Goal: Task Accomplishment & Management: Manage account settings

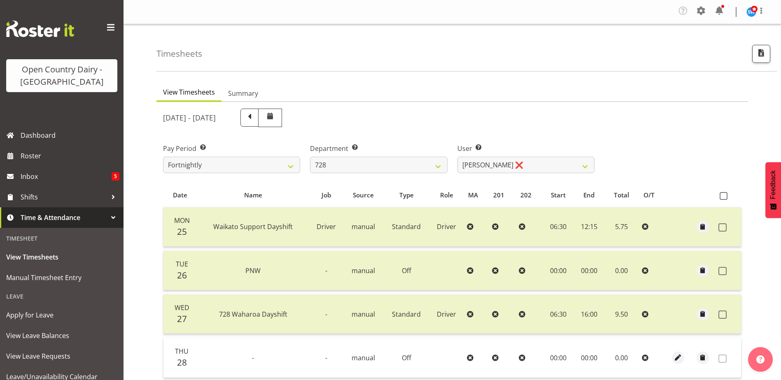
select select "842"
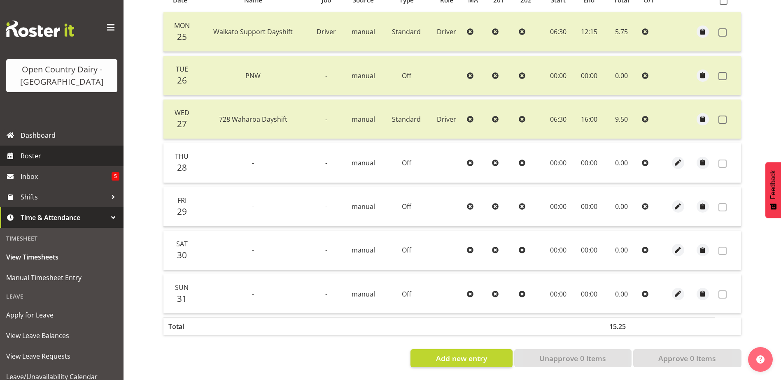
click at [45, 162] on span "Roster" at bounding box center [70, 156] width 99 height 12
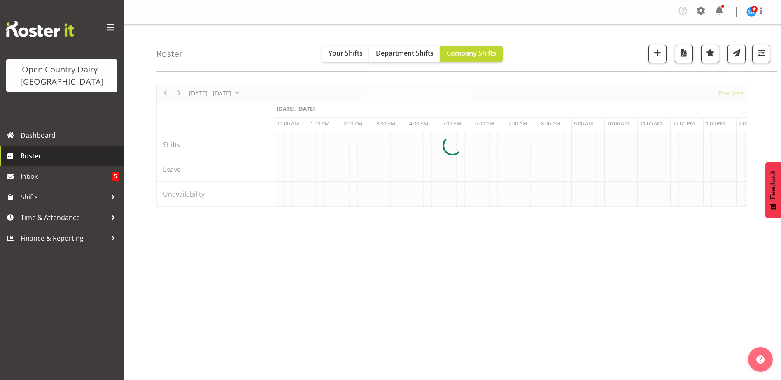
scroll to position [0, 2371]
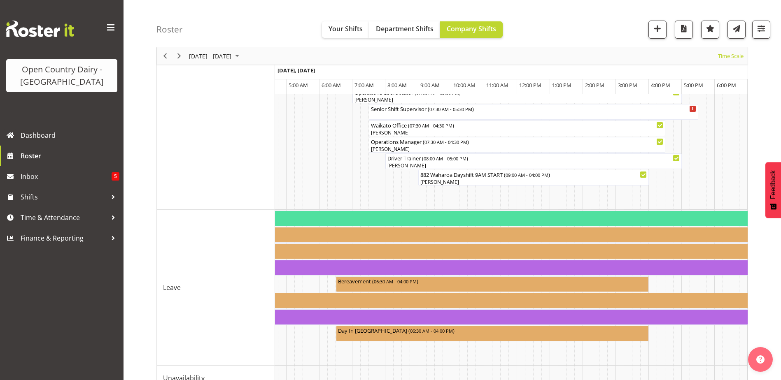
scroll to position [760, 0]
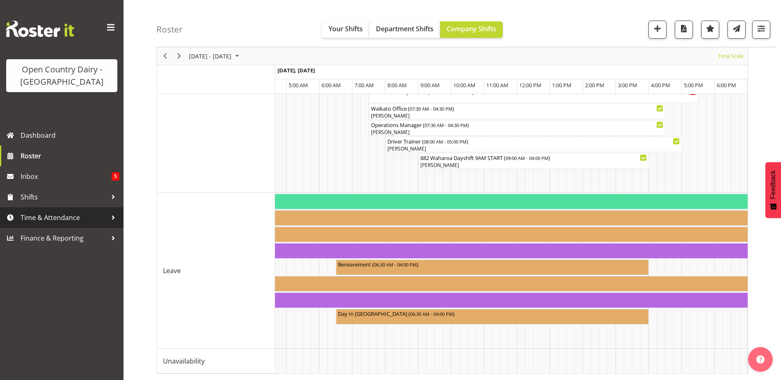
click at [44, 218] on span "Time & Attendance" at bounding box center [64, 218] width 86 height 12
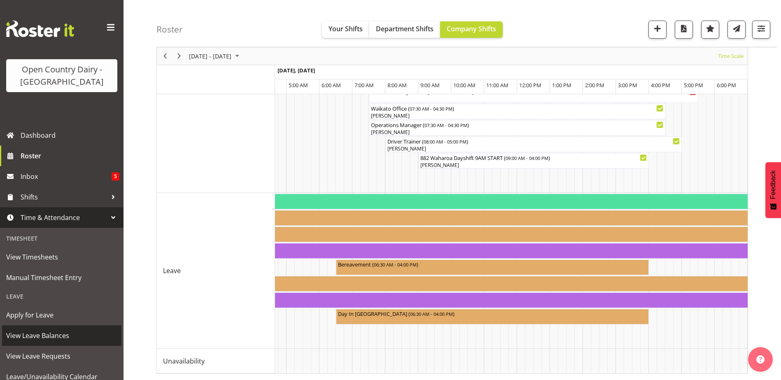
click at [50, 338] on span "View Leave Balances" at bounding box center [61, 336] width 111 height 12
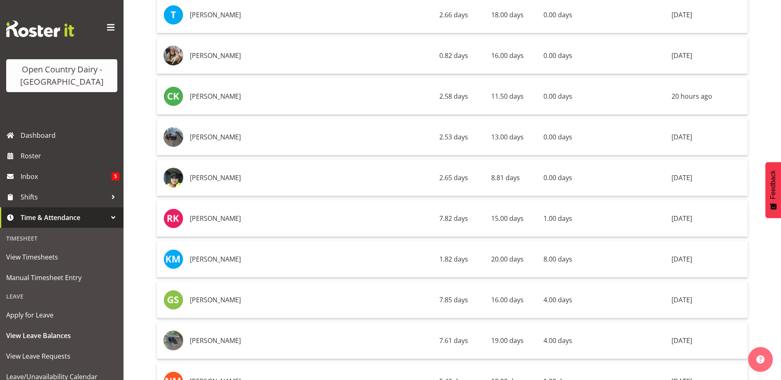
scroll to position [1441, 0]
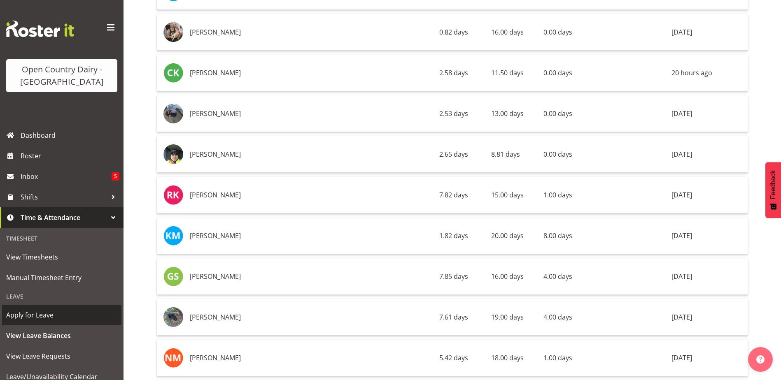
click at [53, 318] on span "Apply for Leave" at bounding box center [61, 315] width 111 height 12
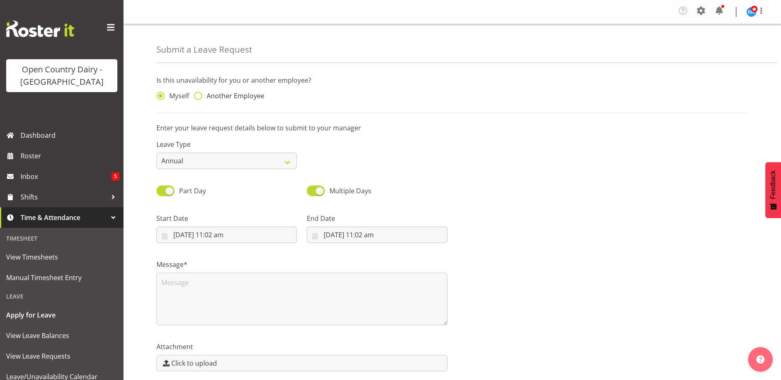
click at [199, 95] on span at bounding box center [198, 96] width 8 height 8
click at [199, 95] on input "Another Employee" at bounding box center [196, 95] width 5 height 5
radio input "true"
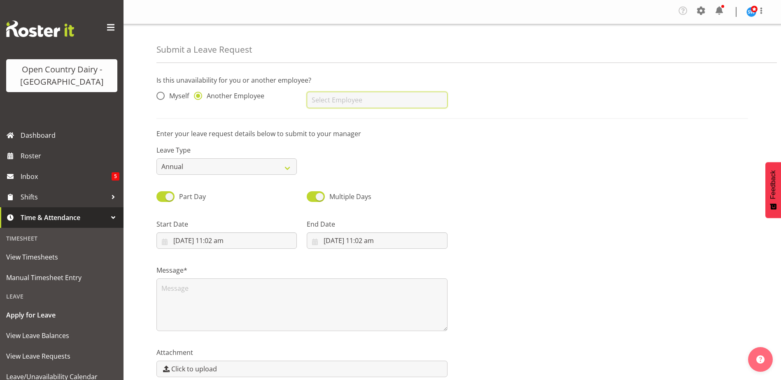
click at [331, 94] on input "text" at bounding box center [377, 100] width 140 height 16
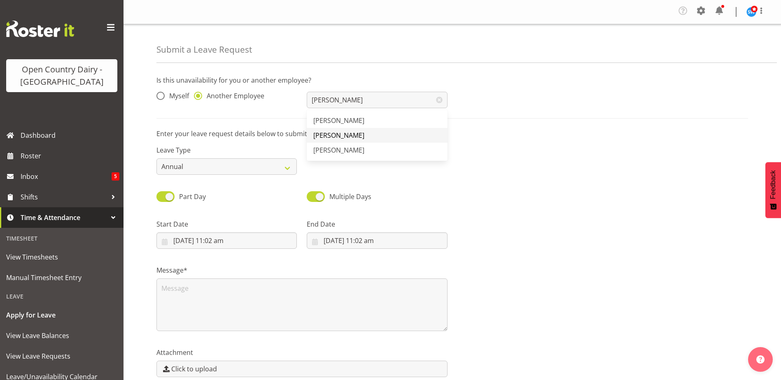
click at [398, 130] on link "[PERSON_NAME]" at bounding box center [377, 135] width 140 height 15
type input "[PERSON_NAME]"
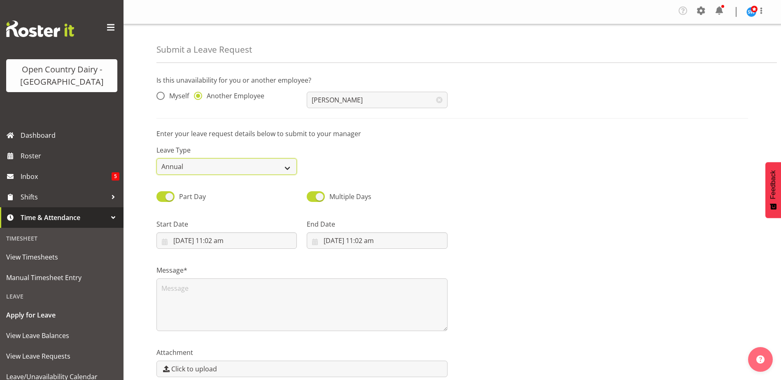
click at [287, 172] on select "Annual Sick Leave Without Pay Bereavement Domestic Violence Parental Jury Servi…" at bounding box center [226, 167] width 140 height 16
select select "Sick"
click at [156, 159] on select "Annual Sick Leave Without Pay Bereavement Domestic Violence Parental Jury Servi…" at bounding box center [226, 167] width 140 height 16
click at [242, 242] on input "[DATE] 11:02 am" at bounding box center [226, 241] width 140 height 16
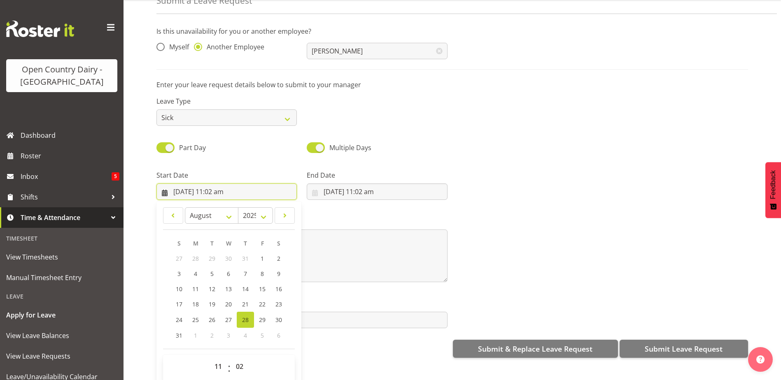
scroll to position [39, 0]
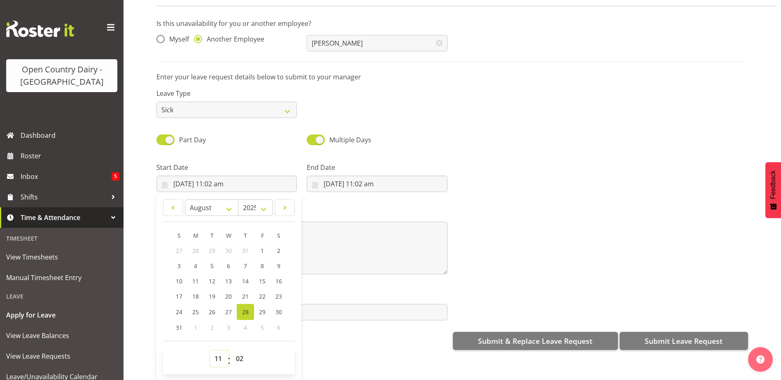
click at [218, 355] on select "00 01 02 03 04 05 06 07 08 09 10 11 12 13 14 15 16 17 18 19 20 21 22 23" at bounding box center [219, 359] width 19 height 16
select select "4"
click at [210, 351] on select "00 01 02 03 04 05 06 07 08 09 10 11 12 13 14 15 16 17 18 19 20 21 22 23" at bounding box center [219, 359] width 19 height 16
type input "[DATE] 4:02 am"
click at [219, 353] on select "00 01 02 03 04 05 06 07 08 09 10 11 12 13 14 15 16 17 18 19 20 21 22 23" at bounding box center [219, 359] width 19 height 16
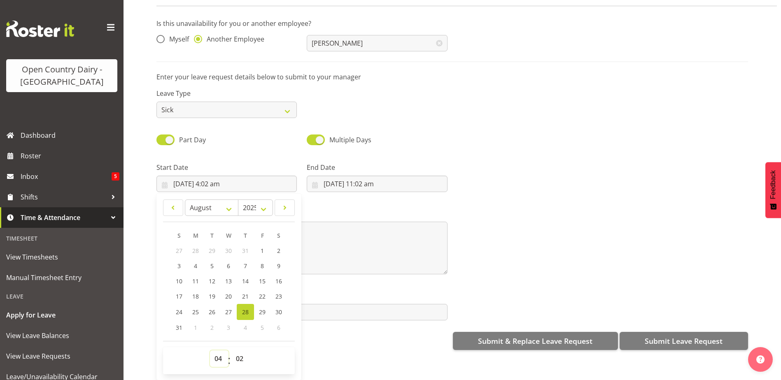
select select "16"
click at [210, 351] on select "00 01 02 03 04 05 06 07 08 09 10 11 12 13 14 15 16 17 18 19 20 21 22 23" at bounding box center [219, 359] width 19 height 16
type input "[DATE] 4:02 pm"
click at [241, 354] on select "00 01 02 03 04 05 06 07 08 09 10 11 12 13 14 15 16 17 18 19 20 21 22 23 24 25 2…" at bounding box center [240, 359] width 19 height 16
select select "45"
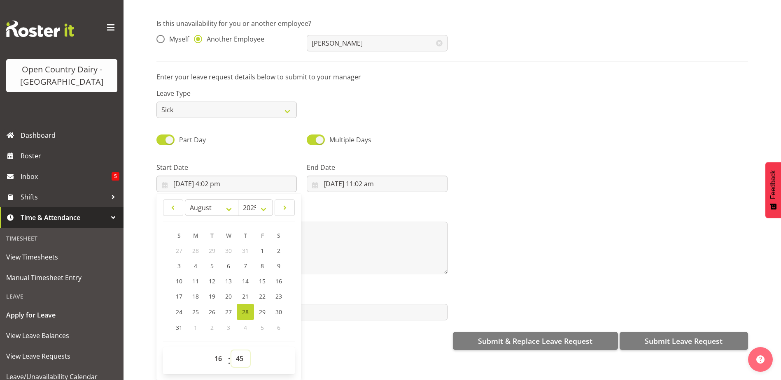
click at [231, 351] on select "00 01 02 03 04 05 06 07 08 09 10 11 12 13 14 15 16 17 18 19 20 21 22 23 24 25 2…" at bounding box center [240, 359] width 19 height 16
type input "[DATE] 4:45 pm"
click at [366, 280] on div "Attachment Click to upload" at bounding box center [302, 303] width 301 height 46
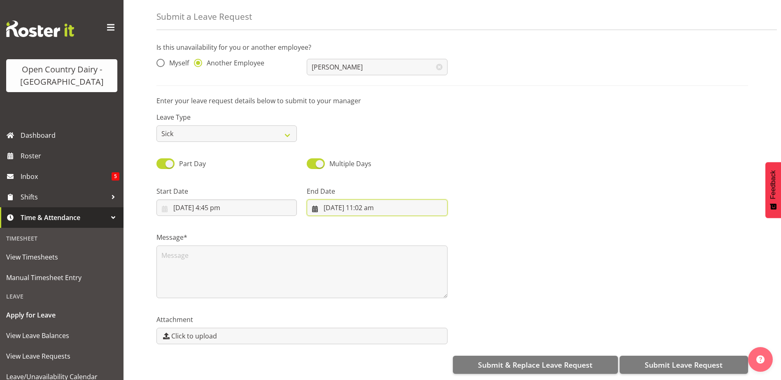
click at [347, 201] on input "[DATE] 11:02 am" at bounding box center [377, 208] width 140 height 16
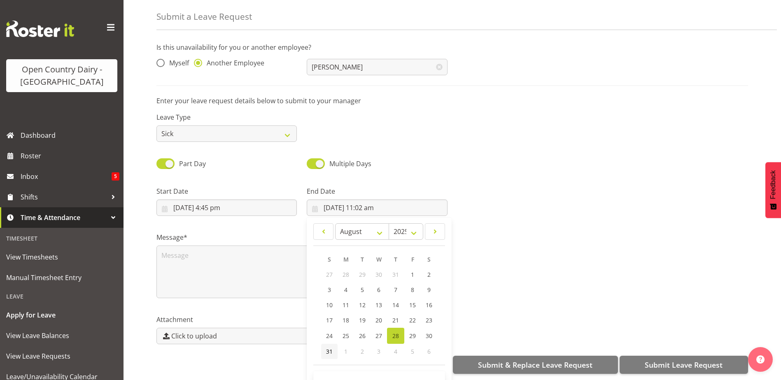
click at [331, 348] on span "31" at bounding box center [329, 352] width 7 height 8
type input "[DATE] 11:02 am"
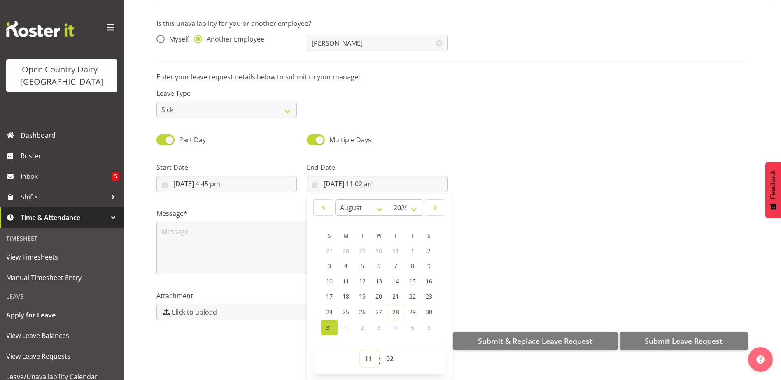
click at [371, 351] on select "00 01 02 03 04 05 06 07 08 09 10 11 12 13 14 15 16 17 18 19 20 21 22 23" at bounding box center [369, 359] width 19 height 16
select select "4"
click at [360, 351] on select "00 01 02 03 04 05 06 07 08 09 10 11 12 13 14 15 16 17 18 19 20 21 22 23" at bounding box center [369, 359] width 19 height 16
type input "[DATE] 4:02 am"
click at [388, 355] on select "00 01 02 03 04 05 06 07 08 09 10 11 12 13 14 15 16 17 18 19 20 21 22 23 24 25 2…" at bounding box center [391, 359] width 19 height 16
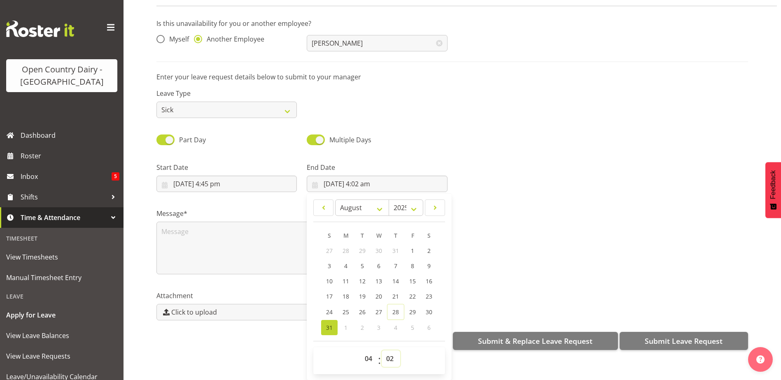
select select "0"
click at [382, 351] on select "00 01 02 03 04 05 06 07 08 09 10 11 12 13 14 15 16 17 18 19 20 21 22 23 24 25 2…" at bounding box center [391, 359] width 19 height 16
type input "[DATE] 4:00 am"
click at [479, 216] on div "Message*" at bounding box center [453, 238] width 602 height 82
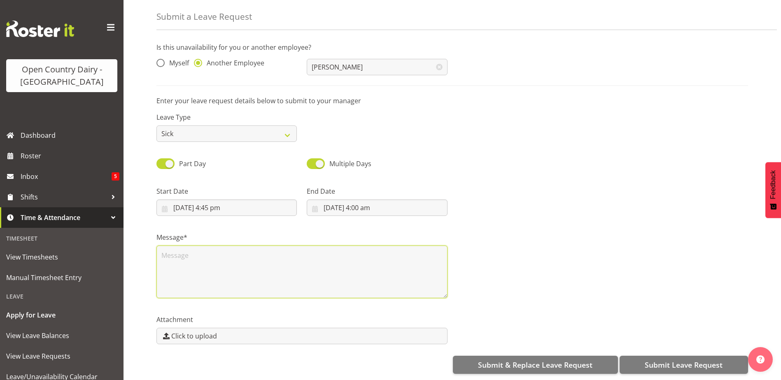
click at [173, 246] on textarea at bounding box center [301, 272] width 291 height 53
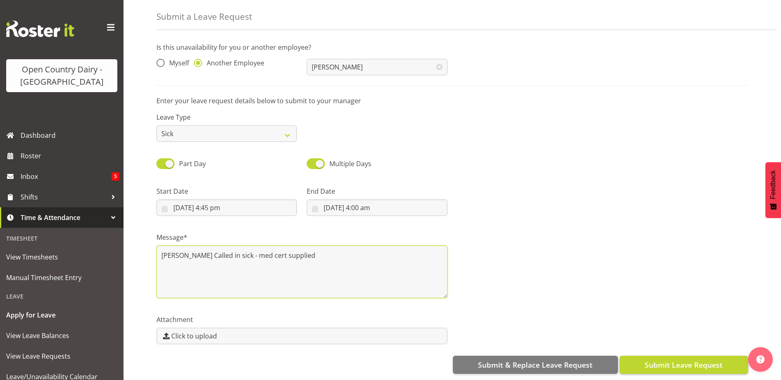
type textarea "[PERSON_NAME] Called in sick - med cert supplied"
click at [670, 360] on span "Submit Leave Request" at bounding box center [684, 365] width 78 height 11
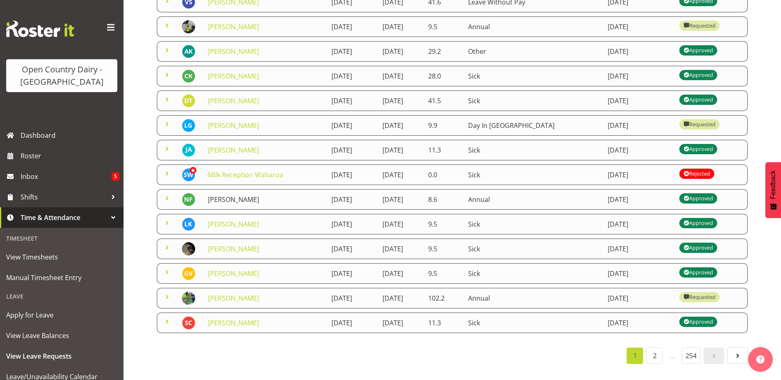
scroll to position [149, 0]
click at [651, 353] on link "2" at bounding box center [654, 356] width 16 height 16
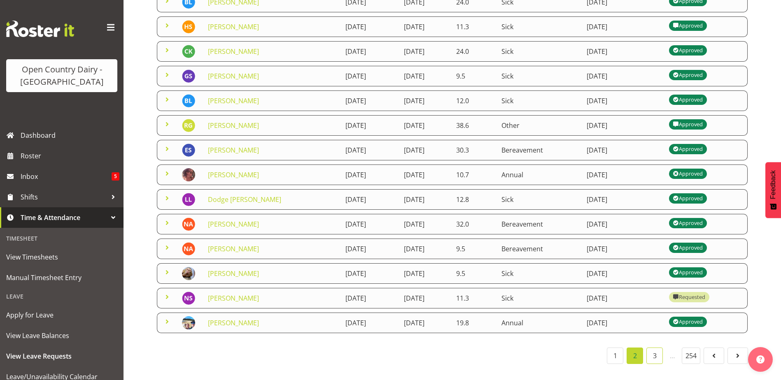
click at [657, 348] on link "3" at bounding box center [654, 356] width 16 height 16
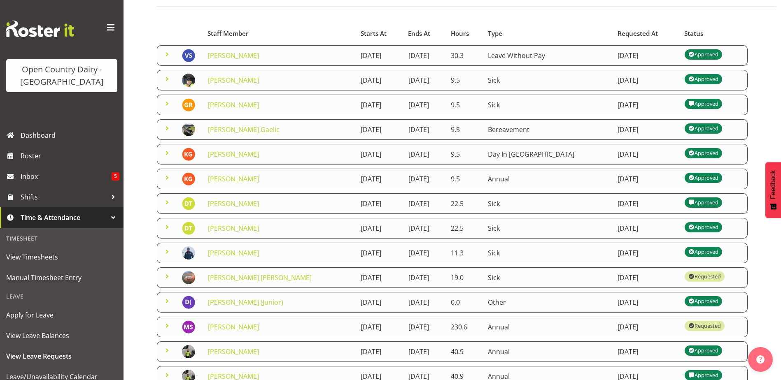
scroll to position [0, 0]
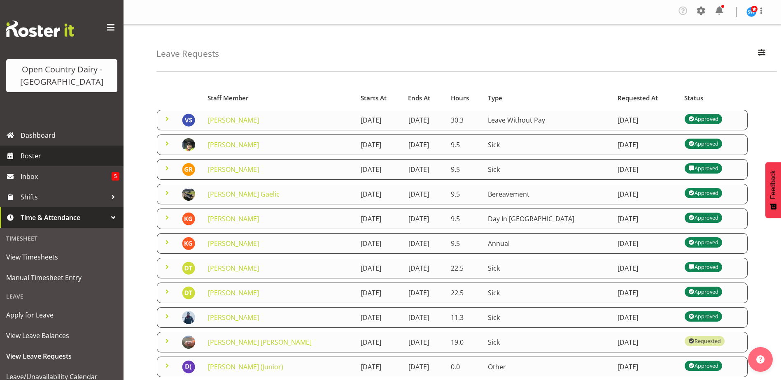
click at [33, 159] on span "Roster" at bounding box center [70, 156] width 99 height 12
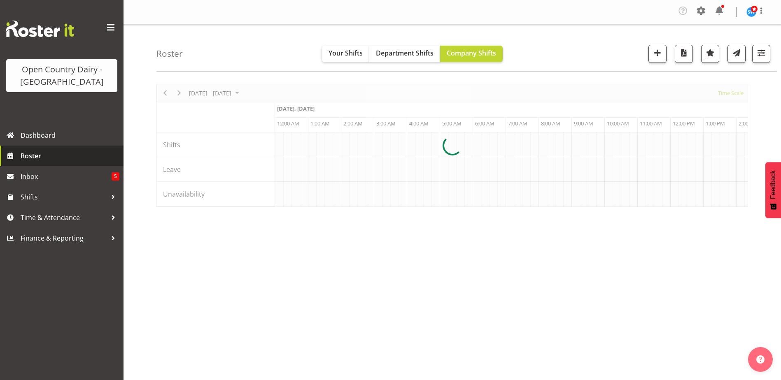
scroll to position [0, 2371]
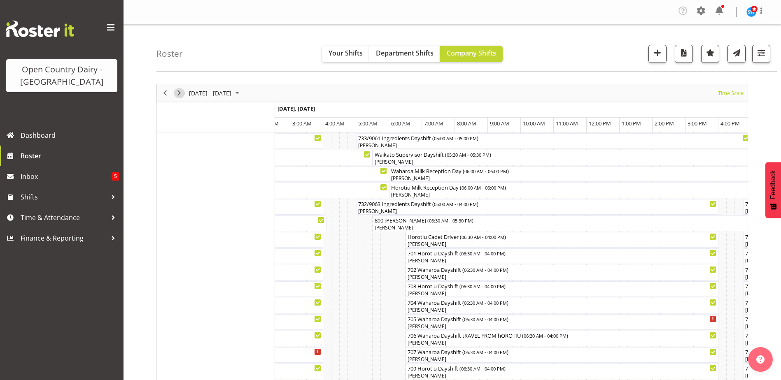
click at [180, 93] on span "Next" at bounding box center [179, 93] width 10 height 10
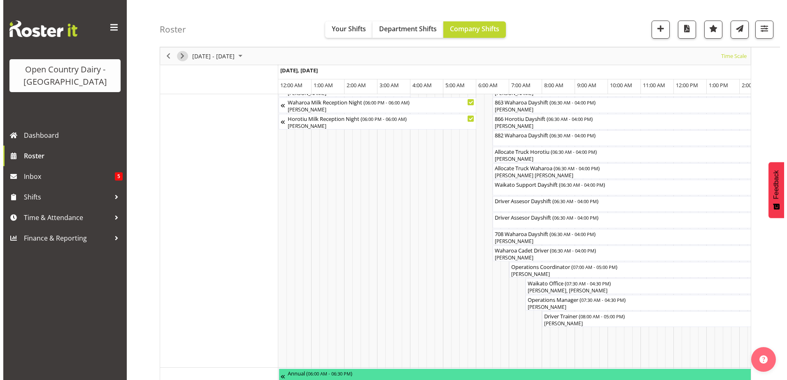
scroll to position [618, 0]
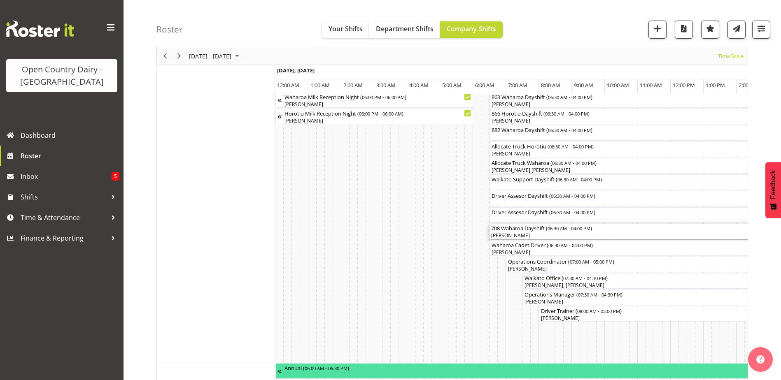
click at [513, 235] on div "[PERSON_NAME]" at bounding box center [646, 235] width 310 height 7
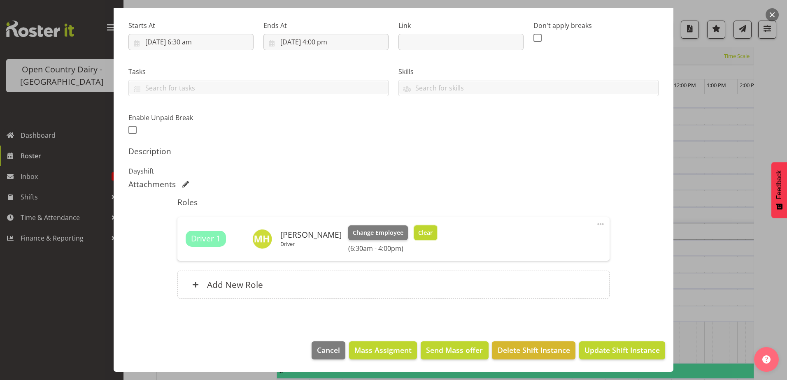
click at [418, 236] on span "Clear" at bounding box center [425, 233] width 14 height 9
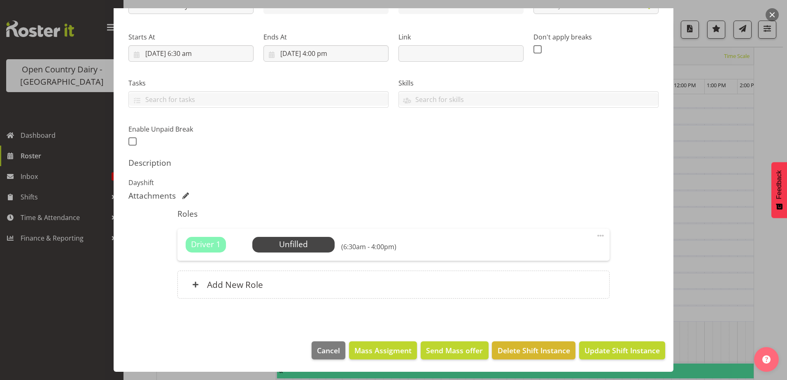
scroll to position [112, 0]
click at [601, 350] on span "Update Shift Instance" at bounding box center [622, 350] width 75 height 11
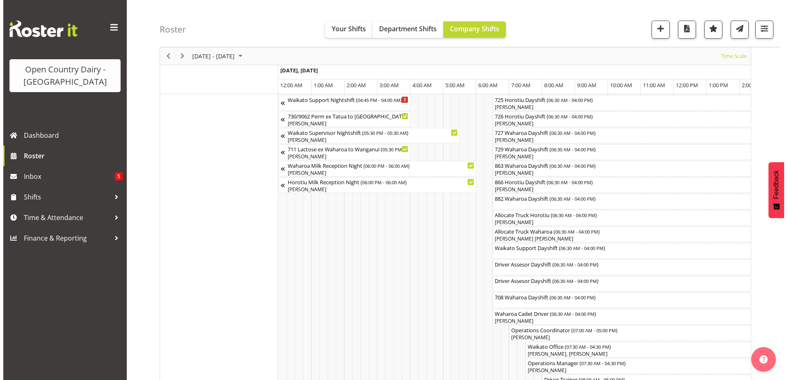
scroll to position [535, 0]
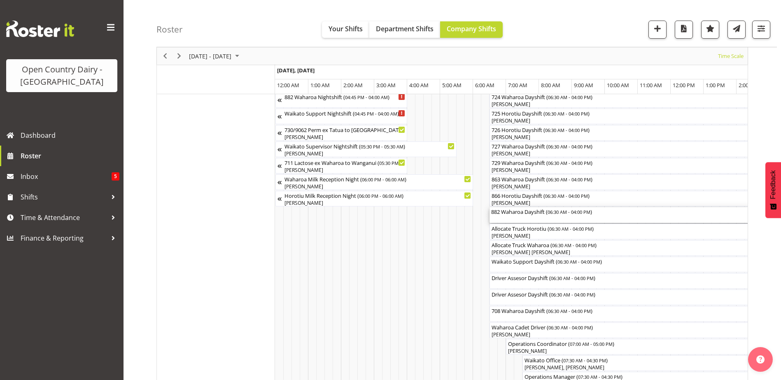
click at [516, 219] on div "882 Waharoa Dayshift ( 06:30 AM - 04:00 PM )" at bounding box center [646, 216] width 310 height 16
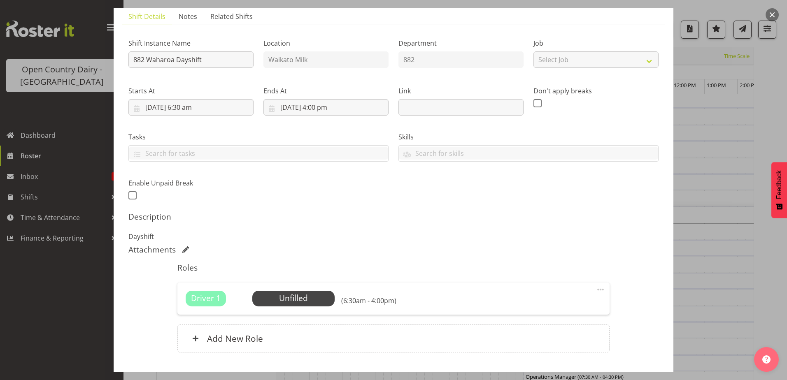
scroll to position [112, 0]
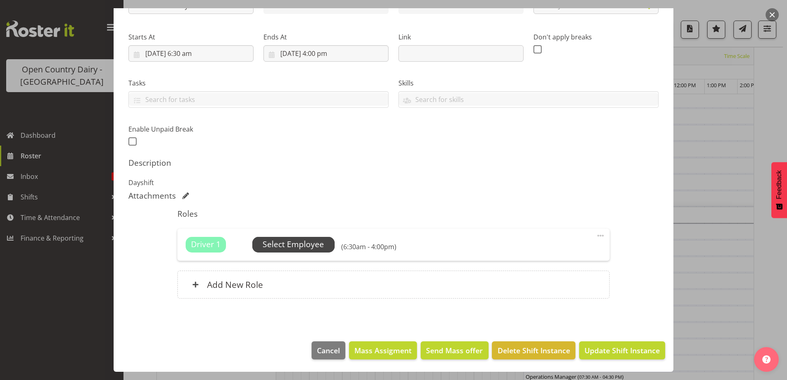
click at [315, 240] on span "Select Employee" at bounding box center [293, 245] width 61 height 12
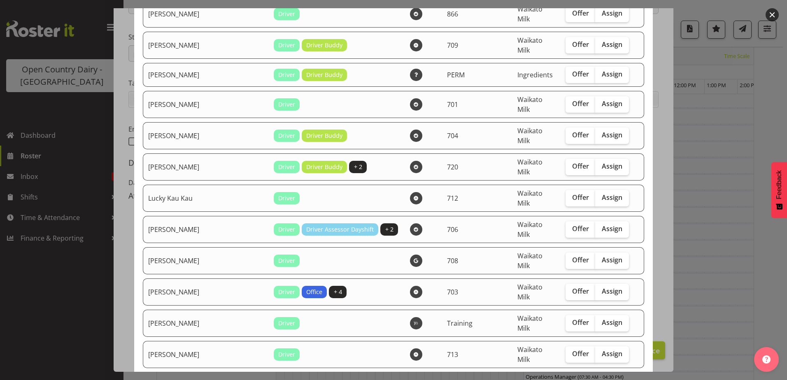
scroll to position [782, 0]
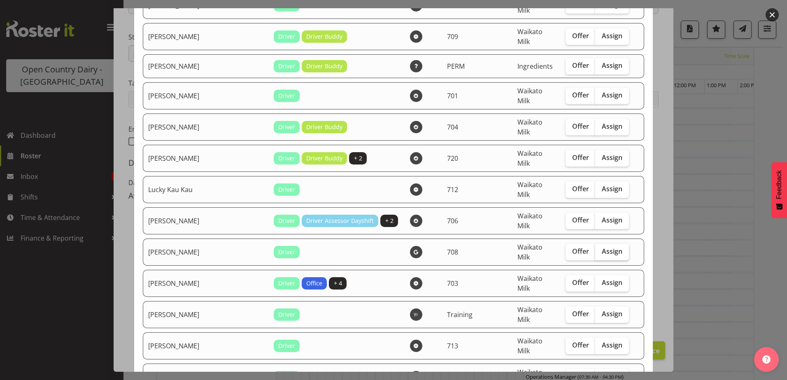
click at [602, 247] on span "Assign" at bounding box center [612, 251] width 21 height 8
click at [596, 249] on input "Assign" at bounding box center [597, 251] width 5 height 5
checkbox input "true"
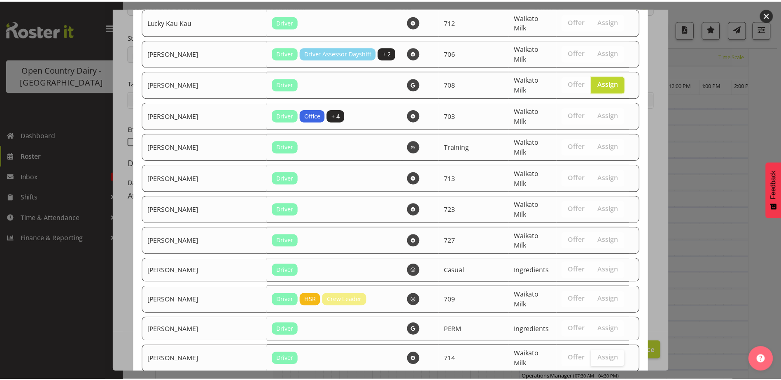
scroll to position [981, 0]
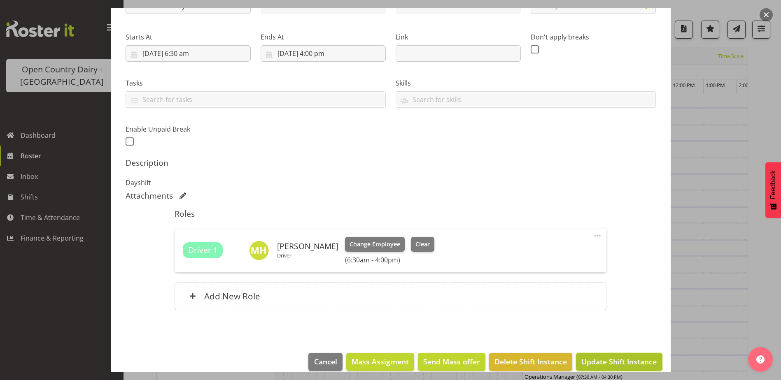
click at [621, 362] on span "Update Shift Instance" at bounding box center [618, 362] width 75 height 11
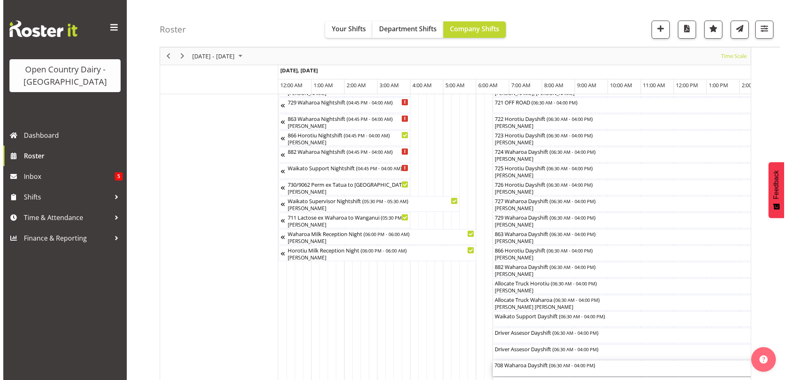
scroll to position [686, 0]
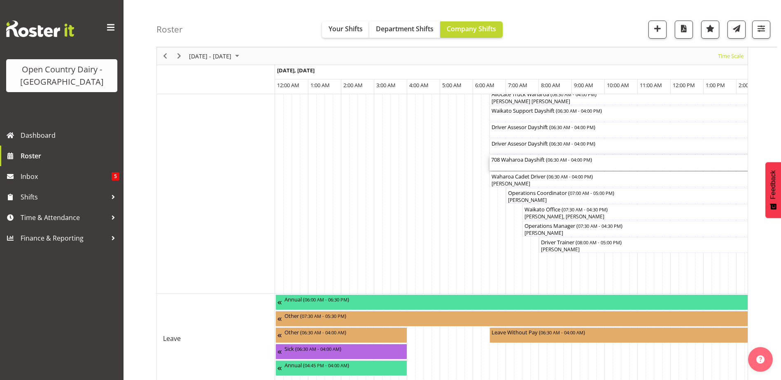
click at [518, 162] on div "708 Waharoa Dayshift ( 06:30 AM - 04:00 PM )" at bounding box center [646, 159] width 310 height 8
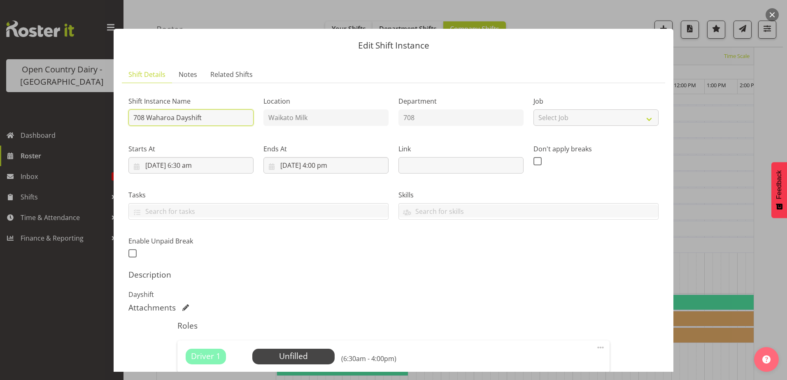
drag, startPoint x: 207, startPoint y: 117, endPoint x: 201, endPoint y: 119, distance: 6.5
click at [201, 119] on input "708 Waharoa Dayshift" at bounding box center [190, 118] width 125 height 16
type input "708 Waharoa Dayshift OFF ROAD"
click at [588, 309] on div "Attachments" at bounding box center [393, 308] width 530 height 10
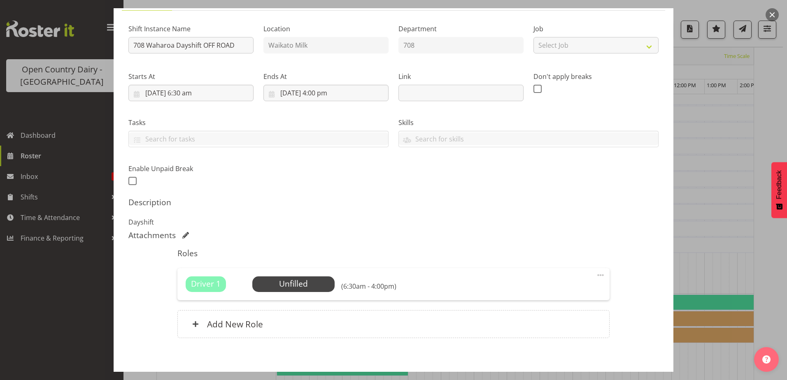
scroll to position [112, 0]
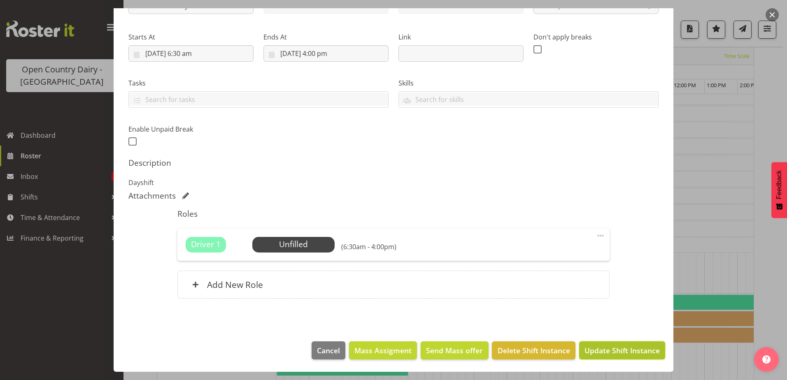
click at [618, 350] on span "Update Shift Instance" at bounding box center [622, 350] width 75 height 11
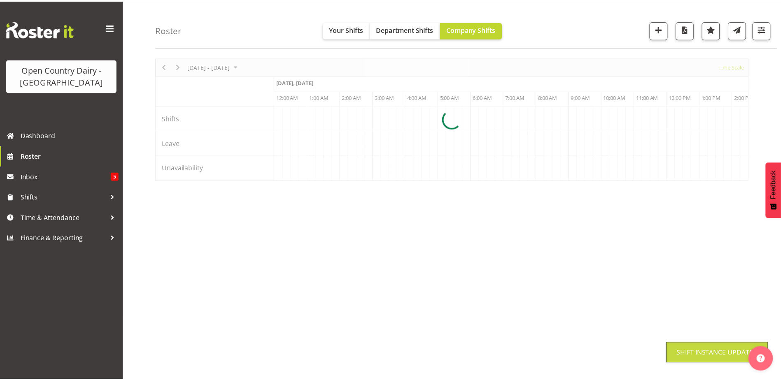
scroll to position [27, 0]
